Goal: Information Seeking & Learning: Learn about a topic

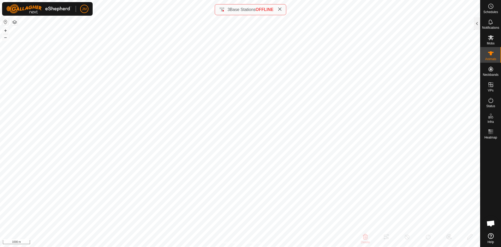
type input "240102"
type input "21171"
type input "-"
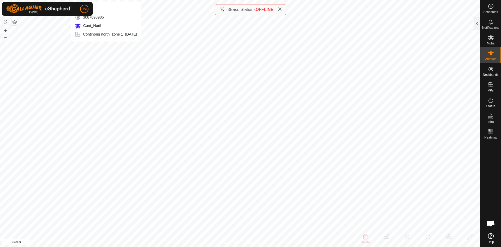
type input "-"
click at [5, 30] on button "+" at bounding box center [5, 30] width 6 height 6
type input "20640"
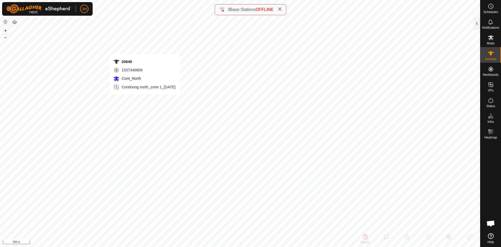
type input "-"
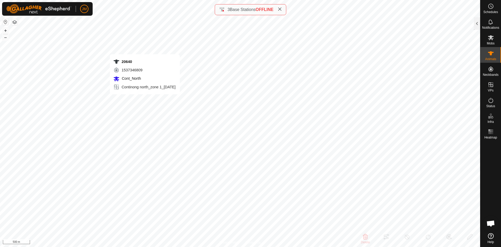
type input "-"
type input "20468"
type input "-"
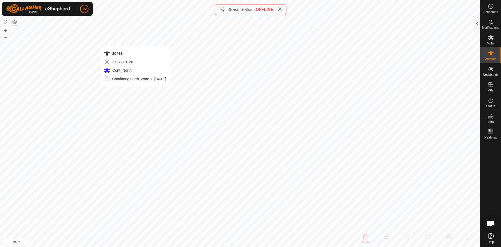
type input "-"
type input "18438"
type input "-"
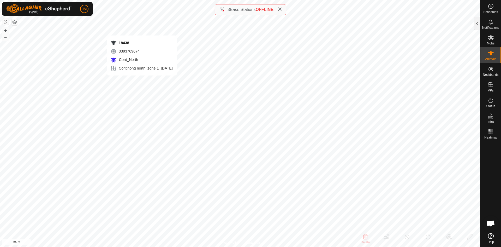
type input "-"
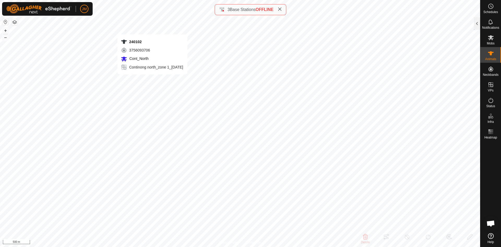
type input "240102"
type input "-"
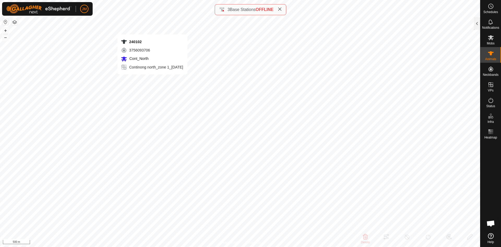
type input "-"
click at [5, 31] on button "+" at bounding box center [5, 30] width 6 height 6
type input "19376"
type input "-"
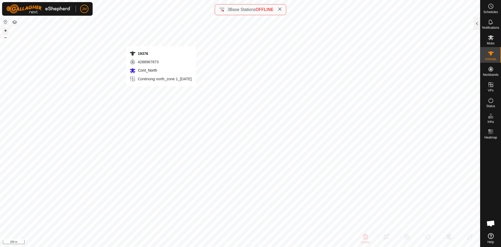
type input "-"
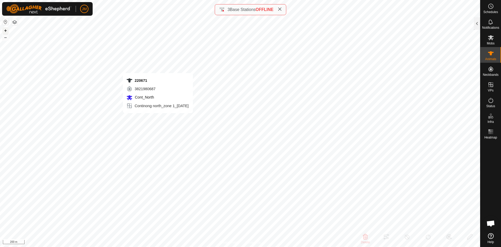
type input "220671"
type input "-"
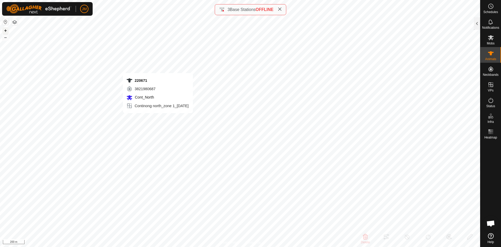
type input "-"
click at [7, 38] on button "–" at bounding box center [5, 37] width 6 height 6
type input "18809"
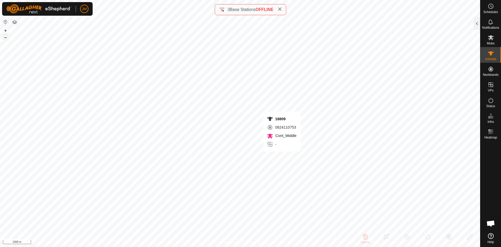
type input "-"
type input "0 kg"
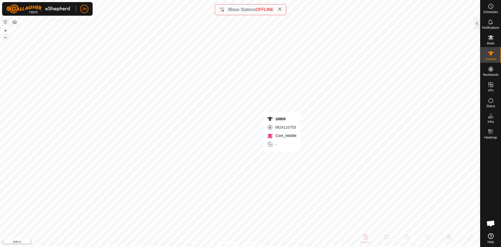
type input "-"
click at [281, 9] on icon at bounding box center [280, 9] width 4 height 4
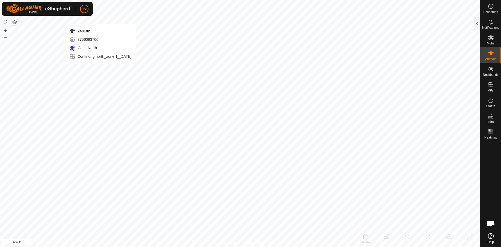
type input "240102"
type input "-"
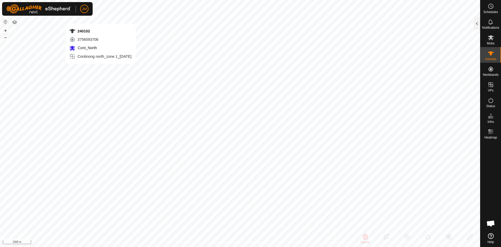
type input "-"
click at [4, 30] on button "+" at bounding box center [5, 30] width 6 height 6
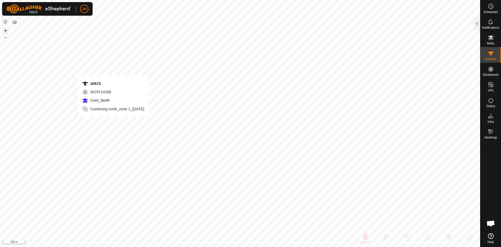
type input "20573"
type input "-"
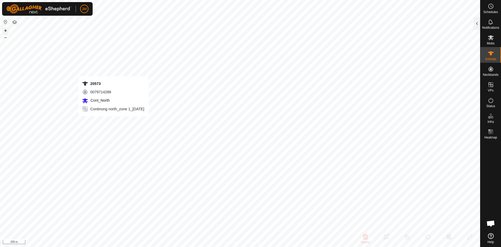
type input "-"
click at [5, 31] on button "+" at bounding box center [5, 30] width 6 height 6
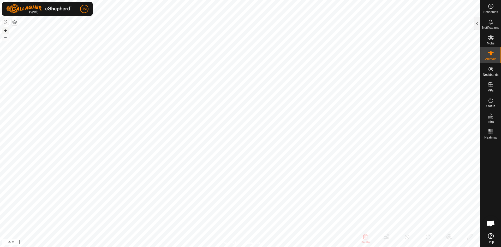
click at [5, 31] on button "+" at bounding box center [5, 30] width 6 height 6
type input "220486"
type input "-"
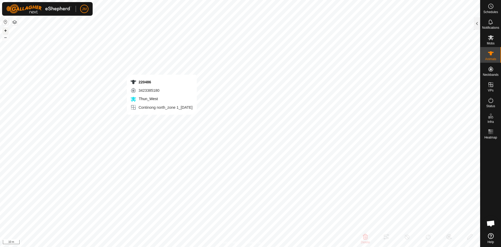
type input "-"
type input "220679"
type input "-"
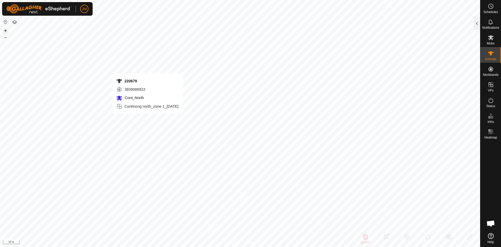
type input "-"
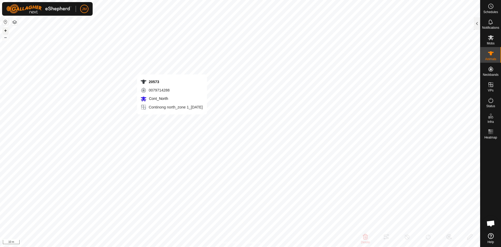
type input "20573"
type input "-"
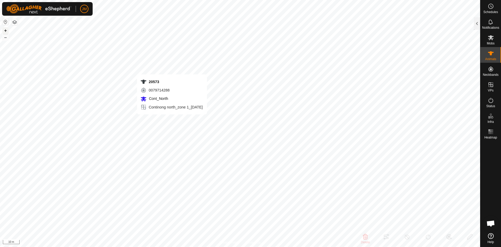
type input "-"
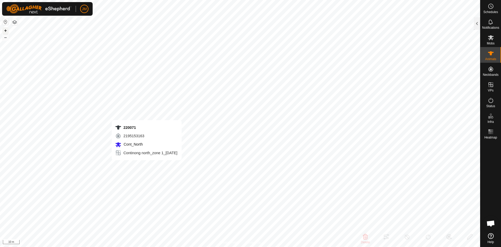
type input "220071"
type input "-"
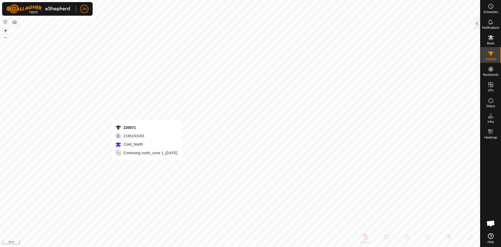
type input "-"
click at [4, 37] on button "–" at bounding box center [5, 37] width 6 height 6
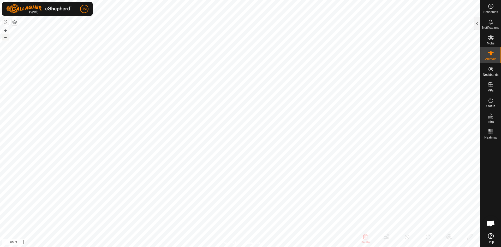
click at [4, 37] on button "–" at bounding box center [5, 37] width 6 height 6
click at [6, 38] on button "–" at bounding box center [5, 37] width 6 height 6
click at [7, 30] on button "+" at bounding box center [5, 30] width 6 height 6
click at [6, 37] on button "–" at bounding box center [5, 37] width 6 height 6
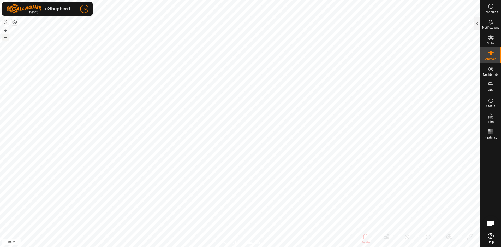
click at [6, 37] on button "–" at bounding box center [5, 37] width 6 height 6
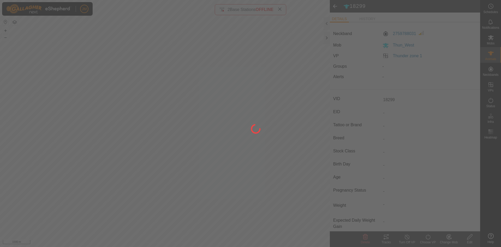
click at [327, 39] on div at bounding box center [250, 123] width 501 height 247
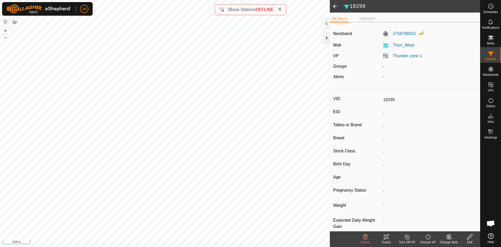
click at [324, 39] on div at bounding box center [327, 38] width 6 height 13
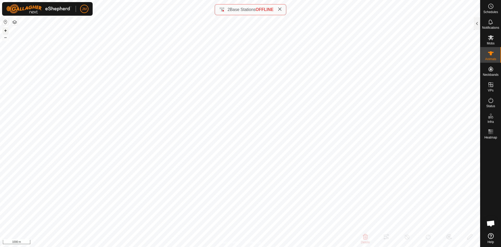
click at [5, 31] on button "+" at bounding box center [5, 30] width 6 height 6
type input "18438"
type input "-"
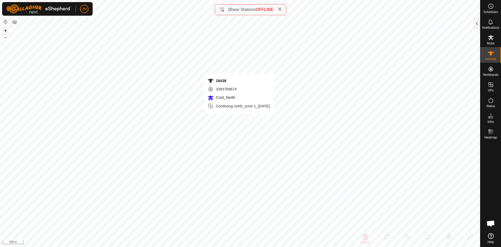
type input "-"
type input "220679"
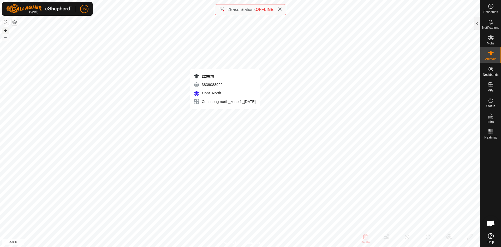
type input "-"
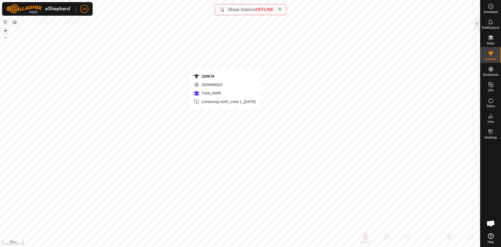
type input "-"
click at [8, 37] on button "–" at bounding box center [5, 37] width 6 height 6
click at [282, 10] on icon at bounding box center [280, 9] width 4 height 4
type input "220679"
